Goal: Entertainment & Leisure: Browse casually

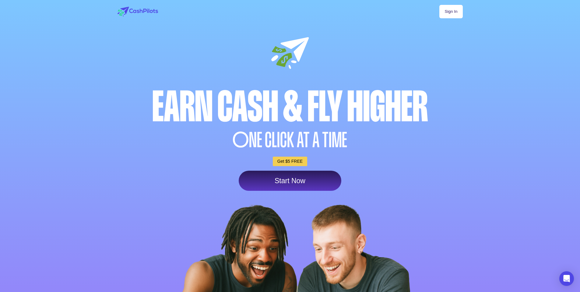
click at [448, 15] on link "Sign In" at bounding box center [450, 11] width 23 height 13
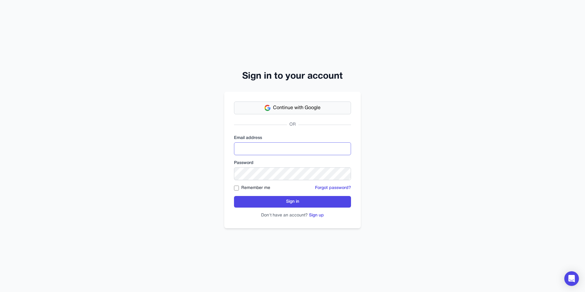
type input "**********"
click at [281, 104] on span "Continue with Google" at bounding box center [296, 107] width 47 height 7
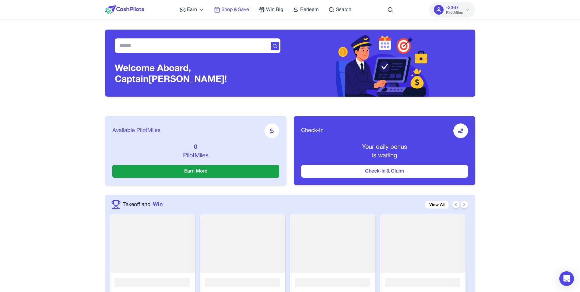
click at [242, 12] on span "Shop & Save" at bounding box center [235, 9] width 28 height 7
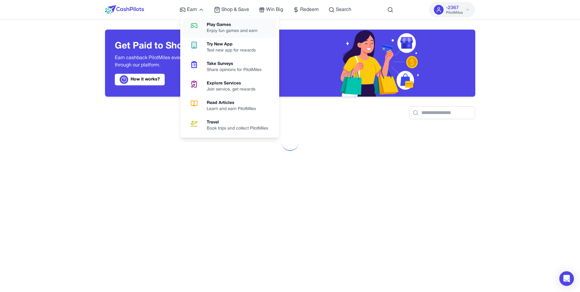
click at [228, 28] on div "Enjoy fun games and earn" at bounding box center [235, 31] width 56 height 6
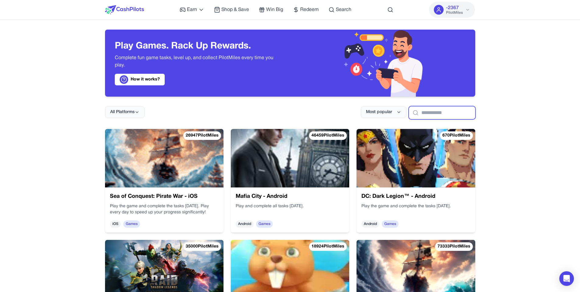
click at [435, 112] on input "text" at bounding box center [442, 112] width 66 height 13
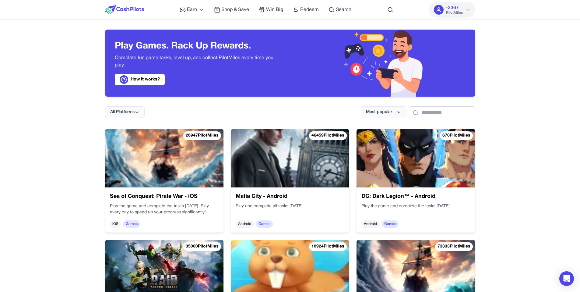
click at [430, 197] on h3 "DC: Dark Legion™ - Android" at bounding box center [415, 196] width 109 height 9
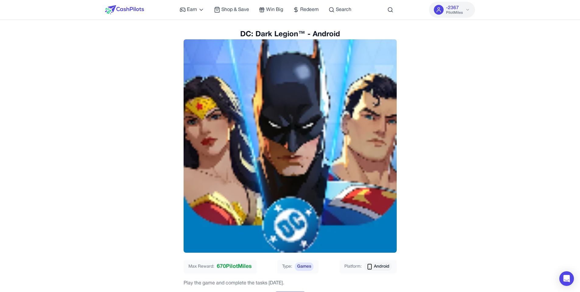
click at [457, 46] on div "DC: Dark Legion™ - Android" at bounding box center [290, 141] width 356 height 223
click at [423, 91] on div "DC: Dark Legion™ - Android" at bounding box center [290, 141] width 356 height 223
